Goal: Task Accomplishment & Management: Use online tool/utility

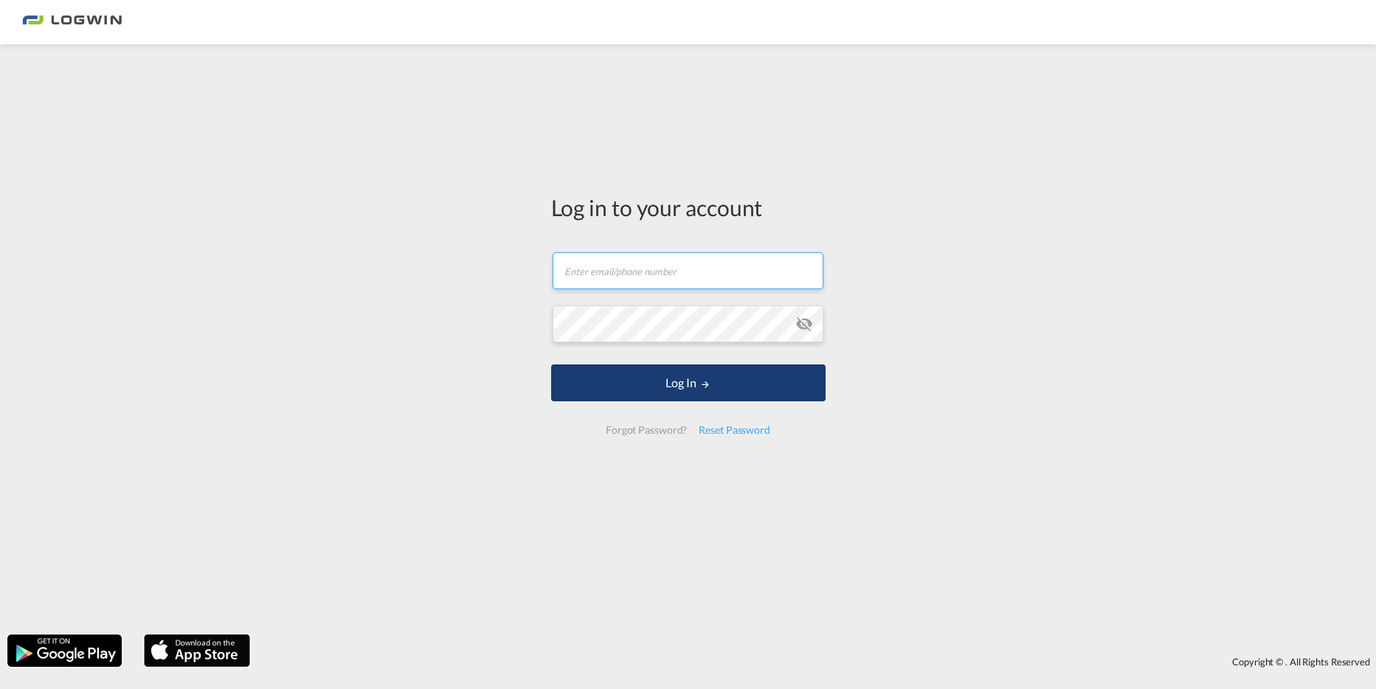
type input "[PERSON_NAME][EMAIL_ADDRESS][PERSON_NAME][DOMAIN_NAME]"
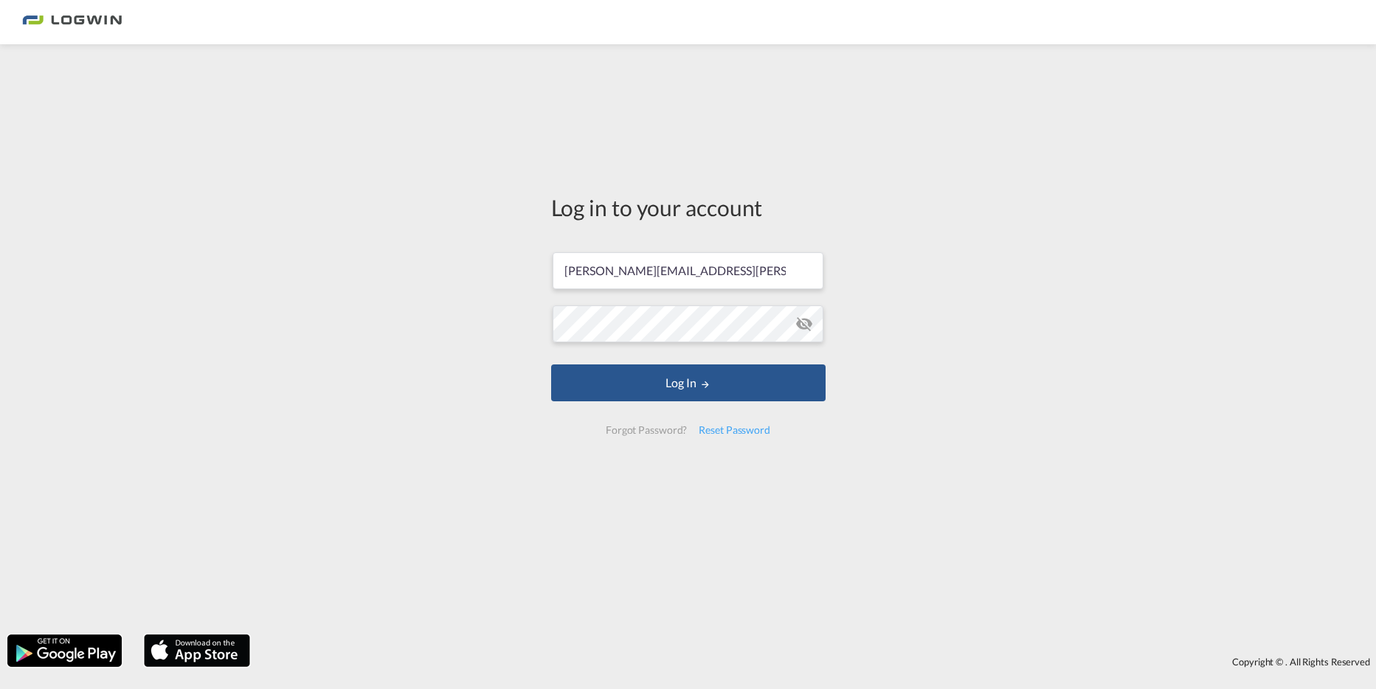
drag, startPoint x: 669, startPoint y: 384, endPoint x: 36, endPoint y: 317, distance: 636.8
click at [669, 384] on button "Log In" at bounding box center [688, 383] width 275 height 37
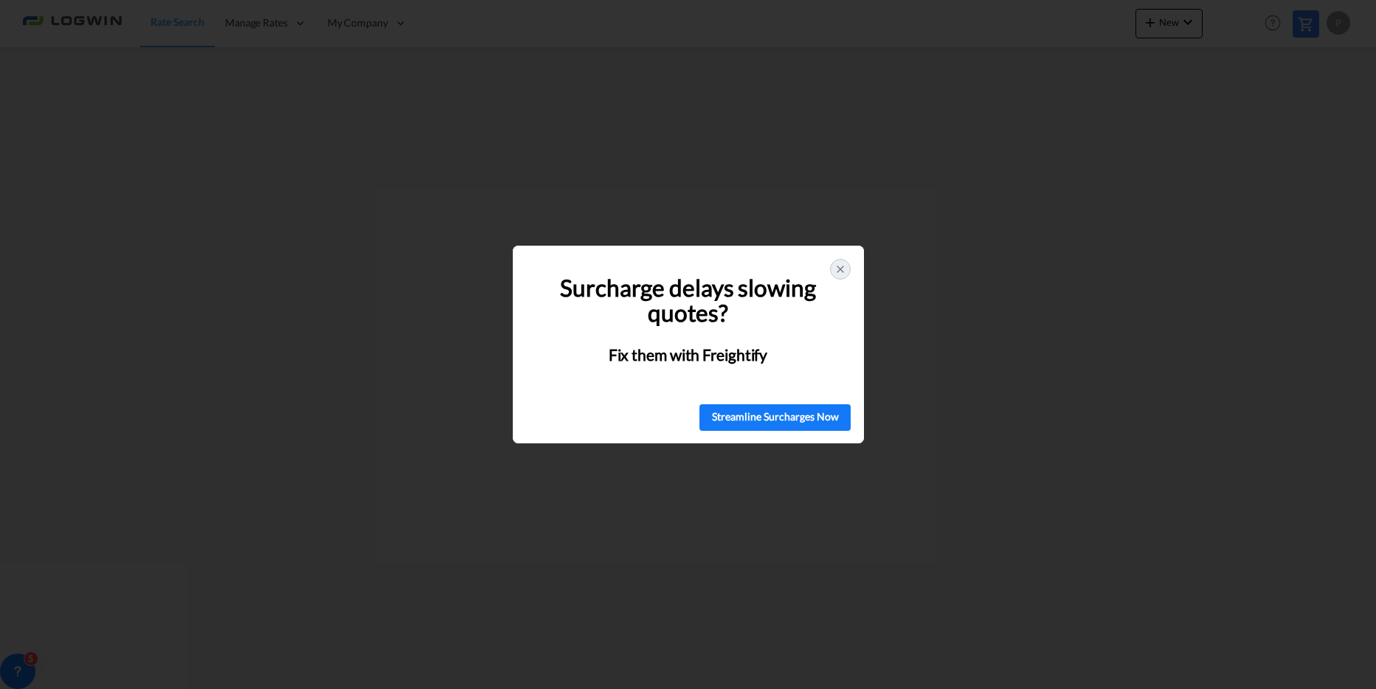
click at [835, 264] on icon at bounding box center [841, 269] width 12 height 12
